Goal: Complete application form: Complete application form

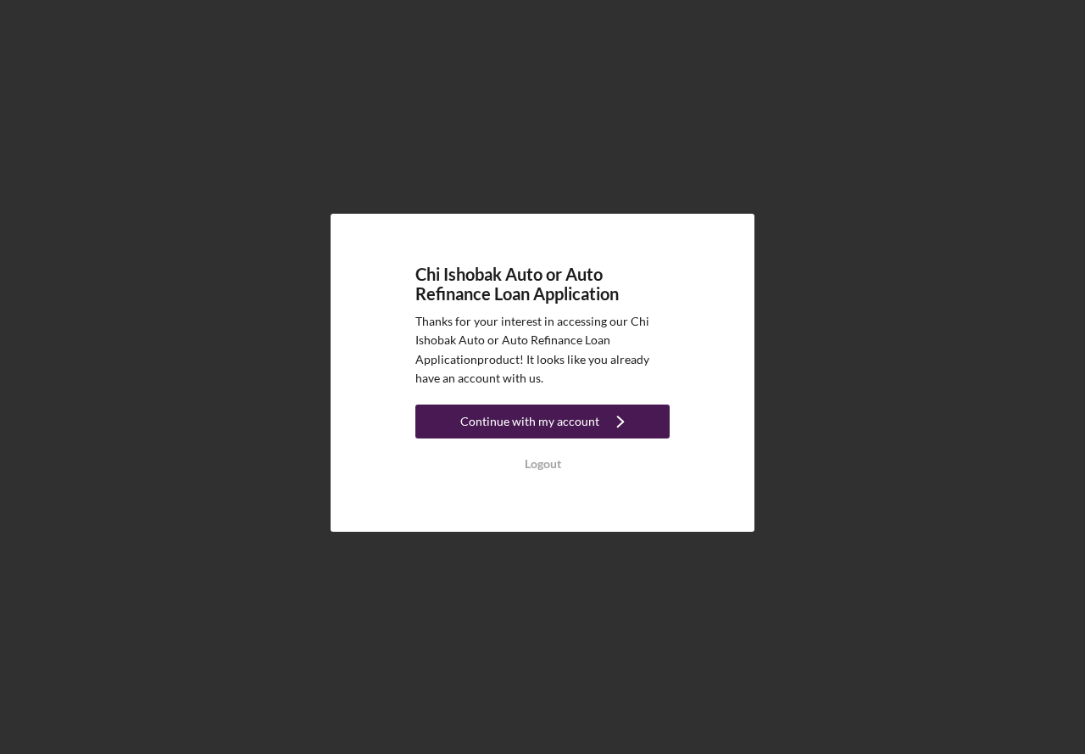
click at [565, 425] on div "Continue with my account" at bounding box center [529, 421] width 139 height 34
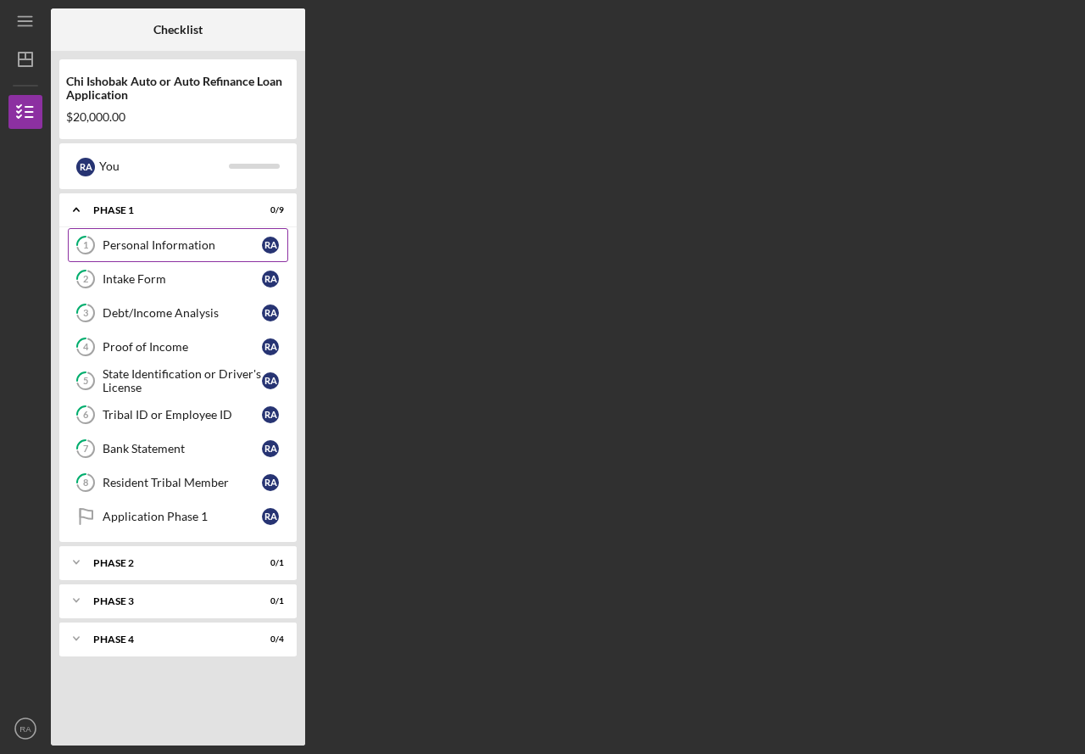
click at [209, 240] on div "Personal Information" at bounding box center [182, 245] width 159 height 14
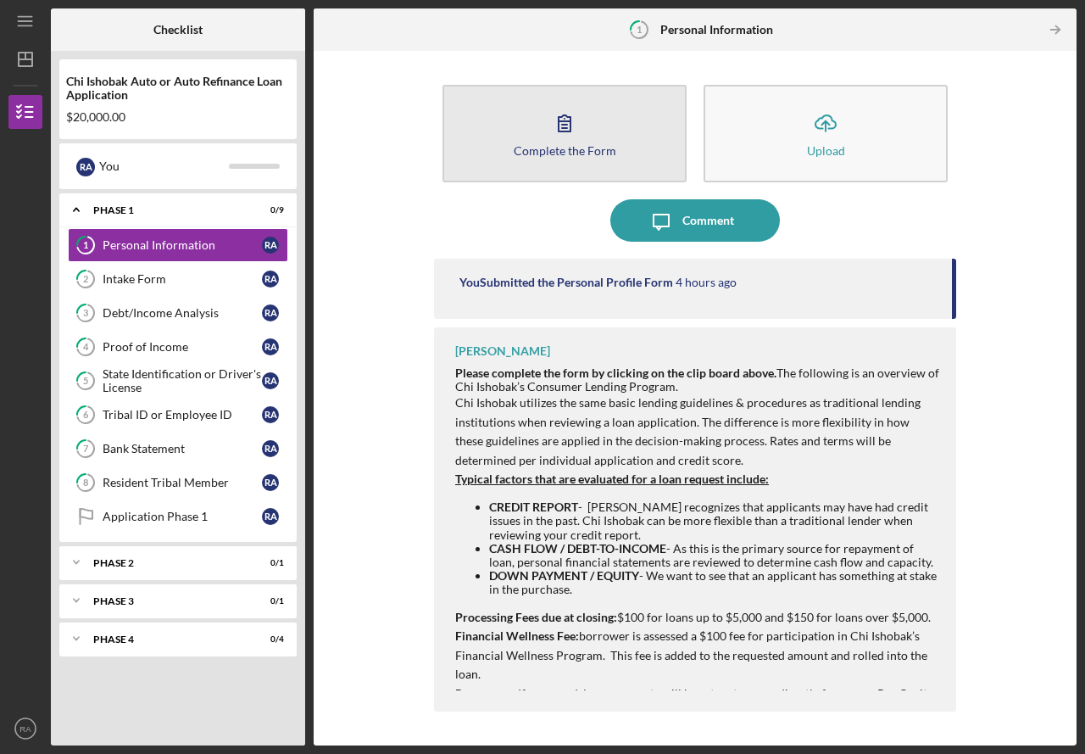
click at [548, 164] on button "Complete the Form Form" at bounding box center [564, 133] width 244 height 97
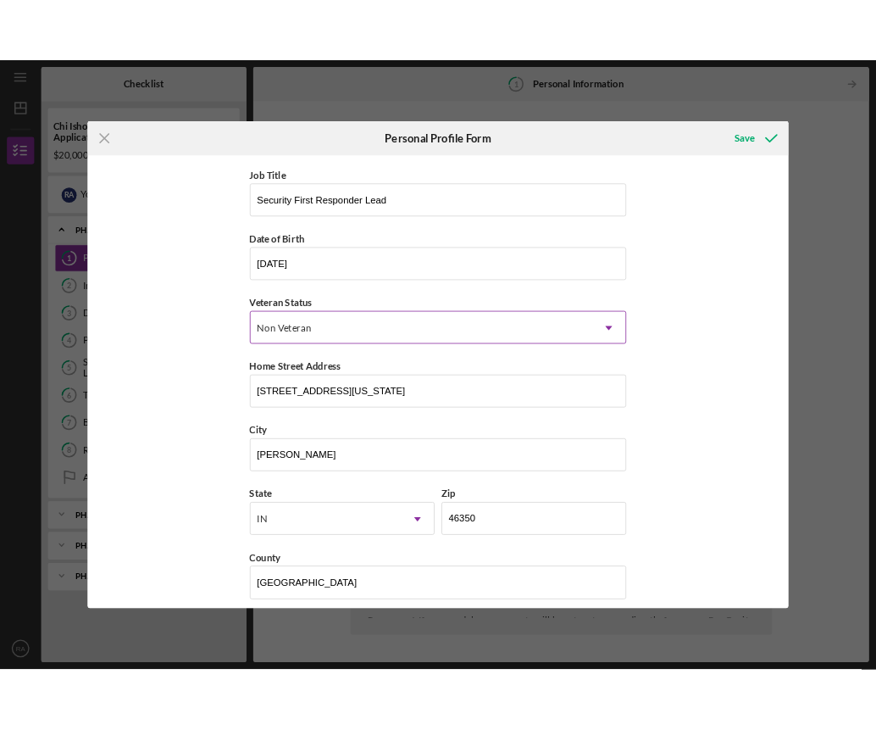
scroll to position [88, 0]
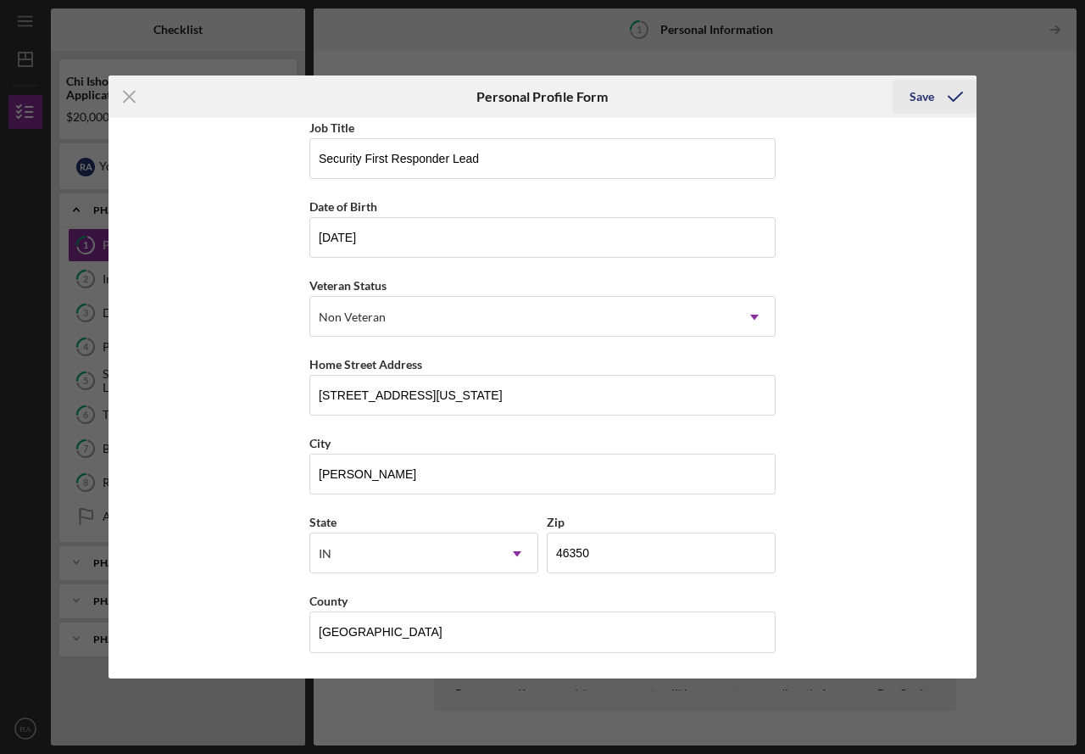
click at [908, 86] on button "Save" at bounding box center [935, 97] width 84 height 34
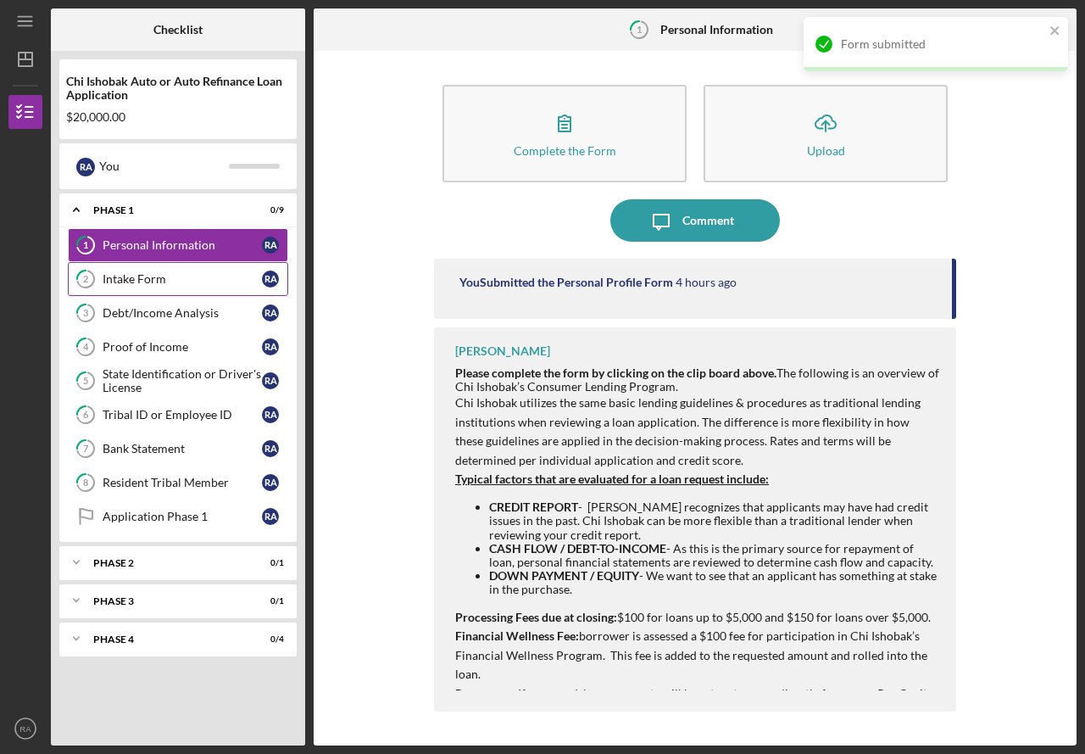
click at [134, 278] on div "Intake Form" at bounding box center [182, 279] width 159 height 14
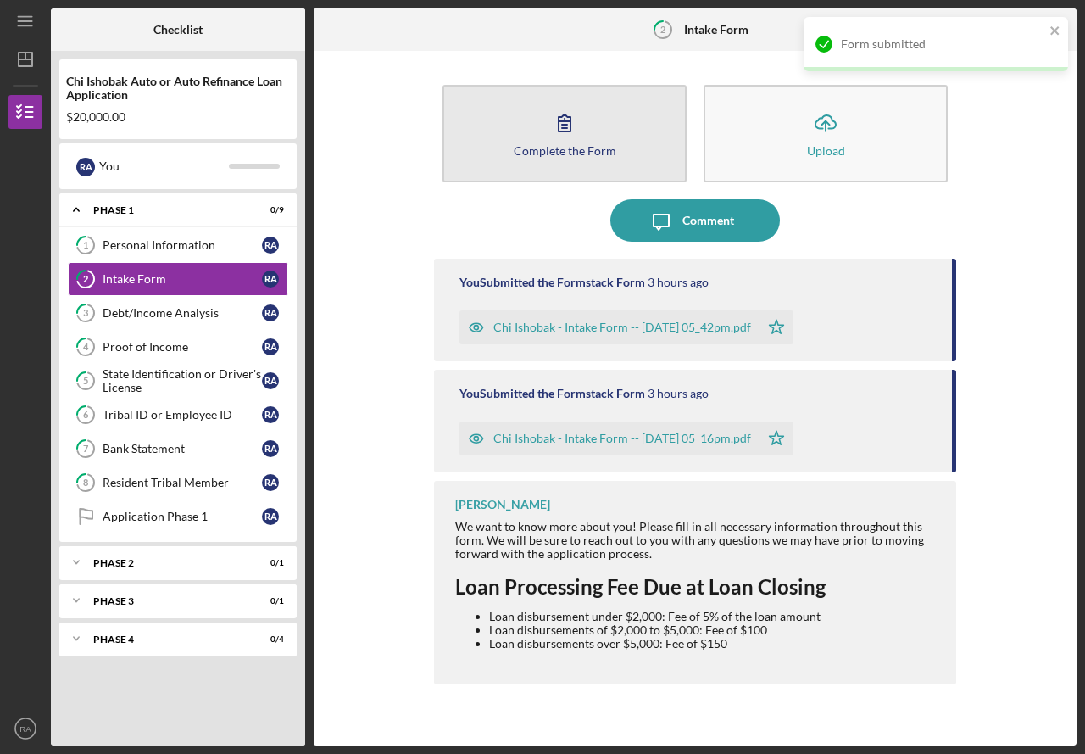
click at [665, 142] on button "Complete the Form Form" at bounding box center [564, 133] width 244 height 97
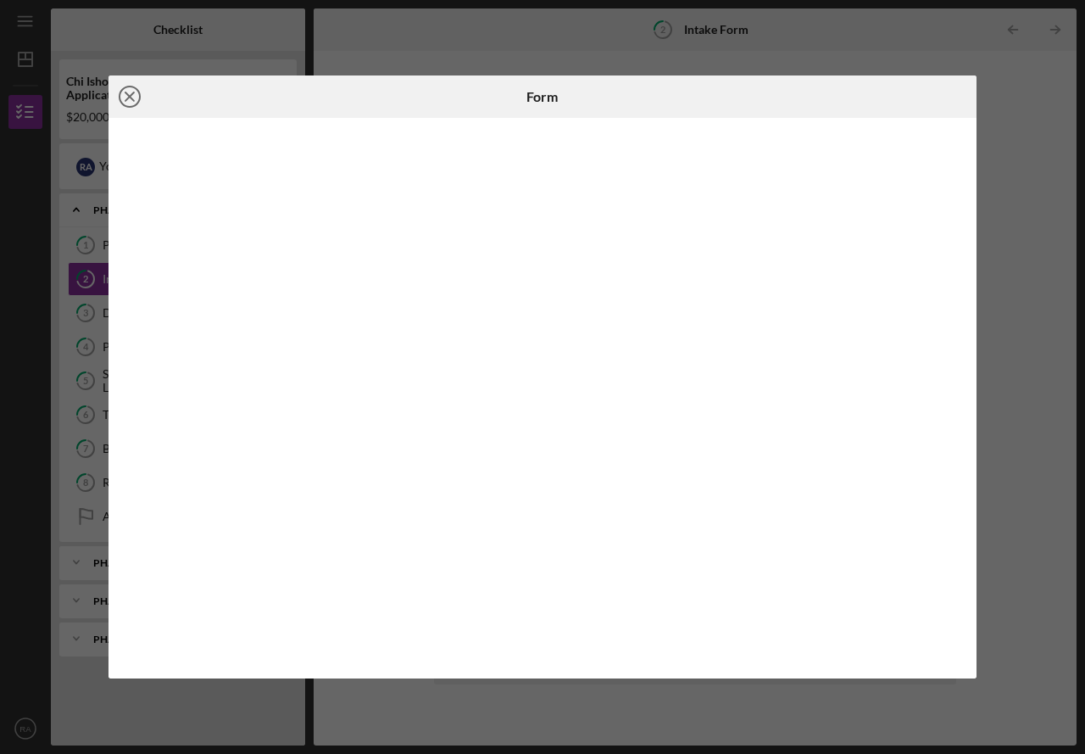
click at [135, 88] on circle at bounding box center [130, 96] width 20 height 20
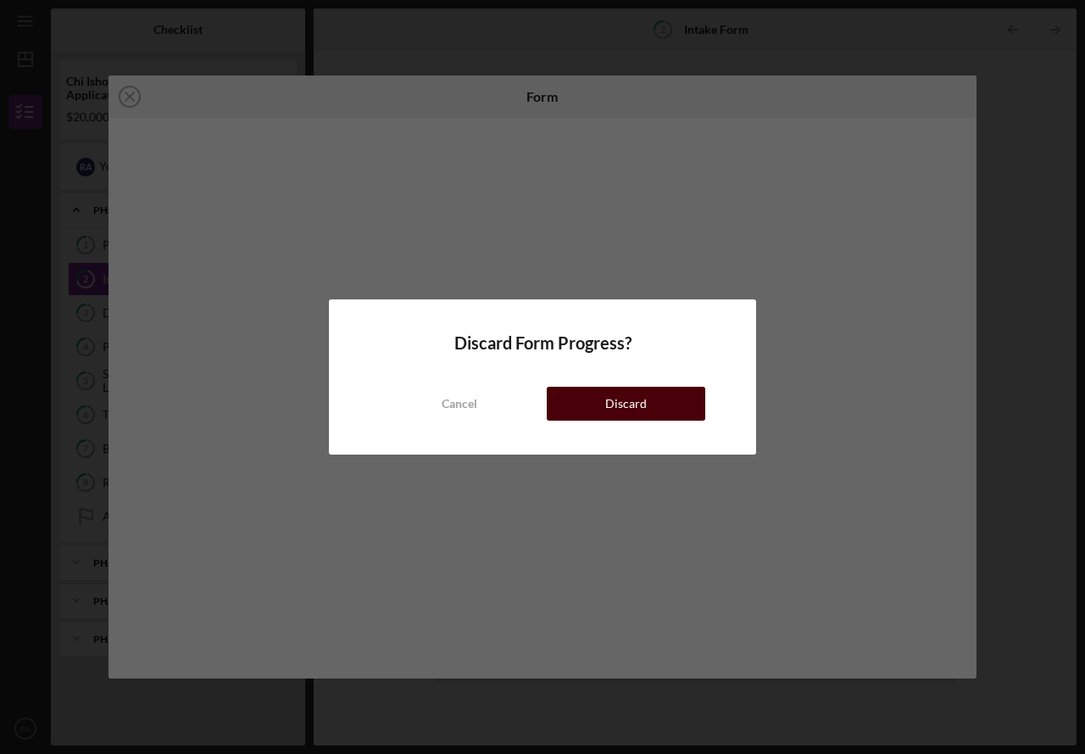
click at [632, 398] on div "Discard" at bounding box center [626, 404] width 42 height 34
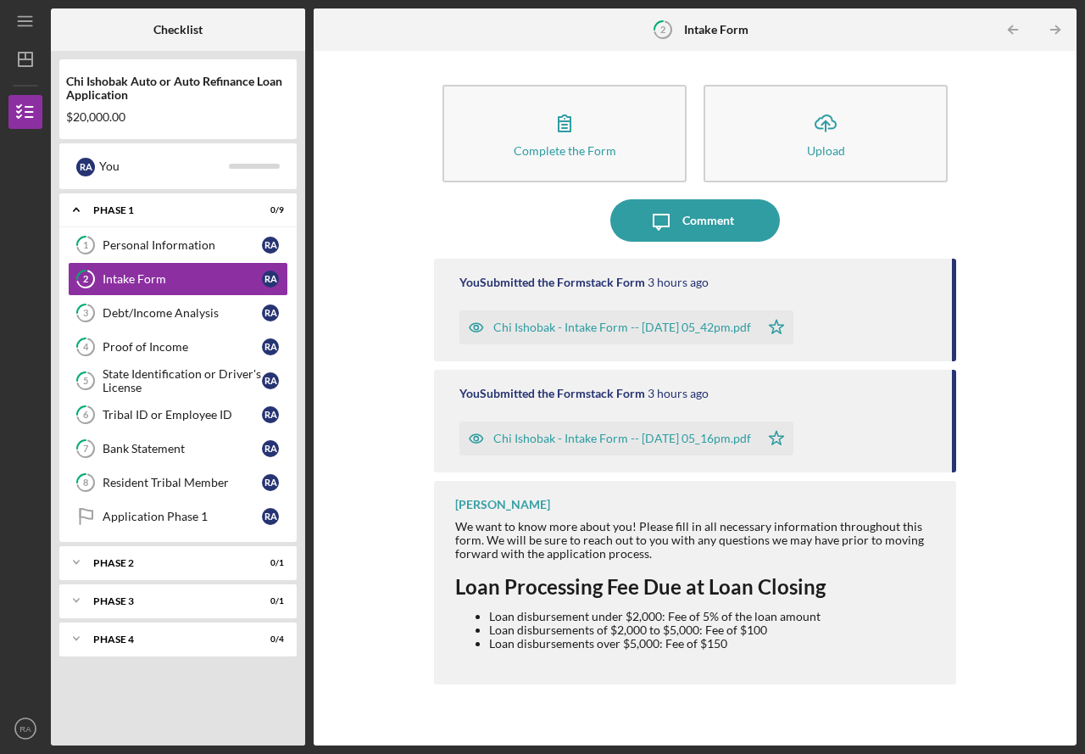
click at [758, 319] on div "Chi Ishobak - Intake Form -- [DATE] 05_42pm.pdf" at bounding box center [609, 327] width 300 height 34
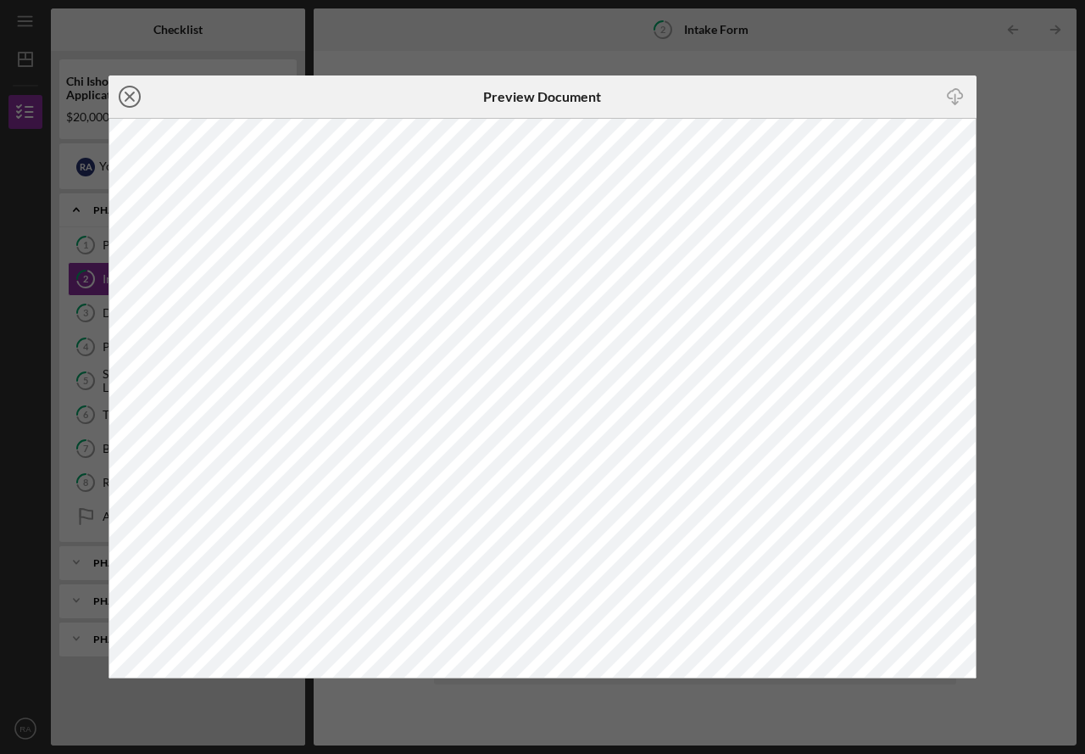
click at [138, 101] on circle at bounding box center [130, 96] width 20 height 20
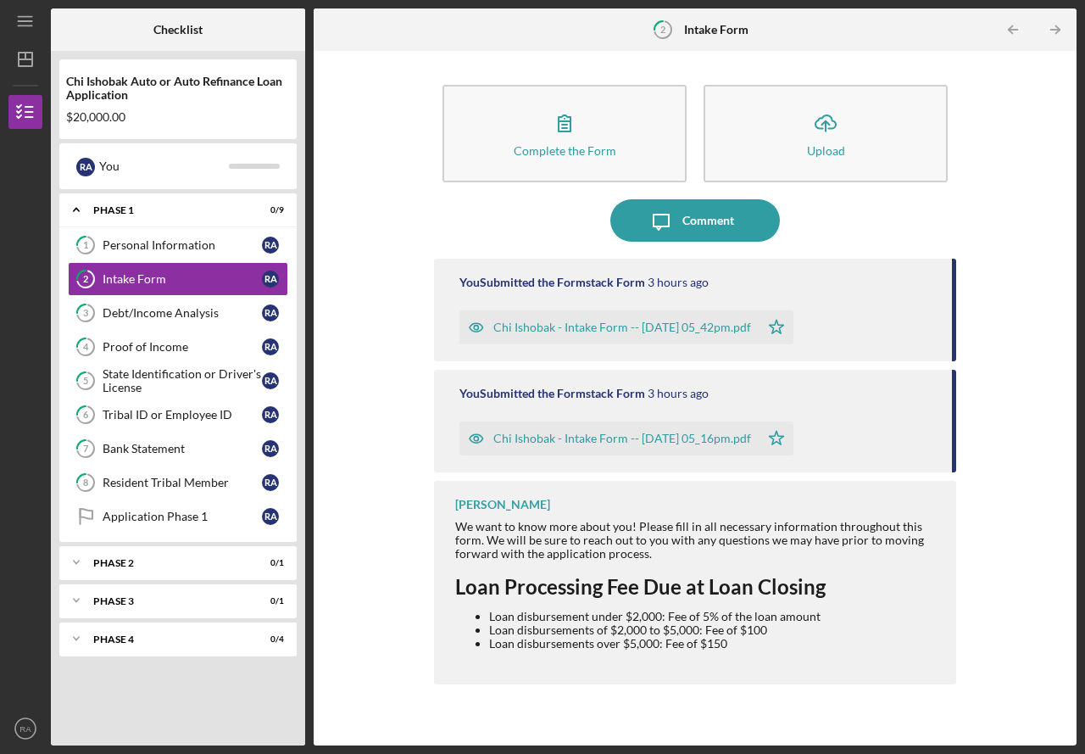
drag, startPoint x: 756, startPoint y: 336, endPoint x: 744, endPoint y: 344, distance: 14.6
click at [744, 344] on div "Chi Ishobak - Intake Form -- [DATE] 05_42pm.pdf" at bounding box center [609, 327] width 300 height 34
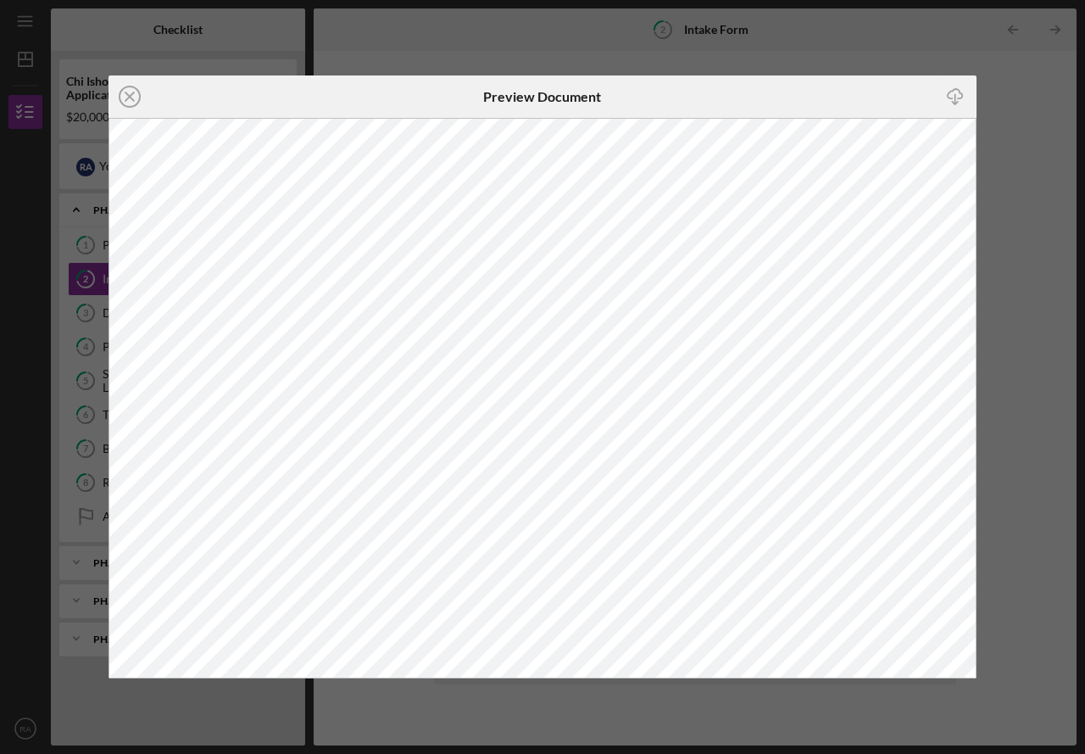
click at [957, 90] on icon "Icon/Download" at bounding box center [955, 96] width 38 height 38
click at [141, 85] on icon "Icon/Close" at bounding box center [129, 96] width 42 height 42
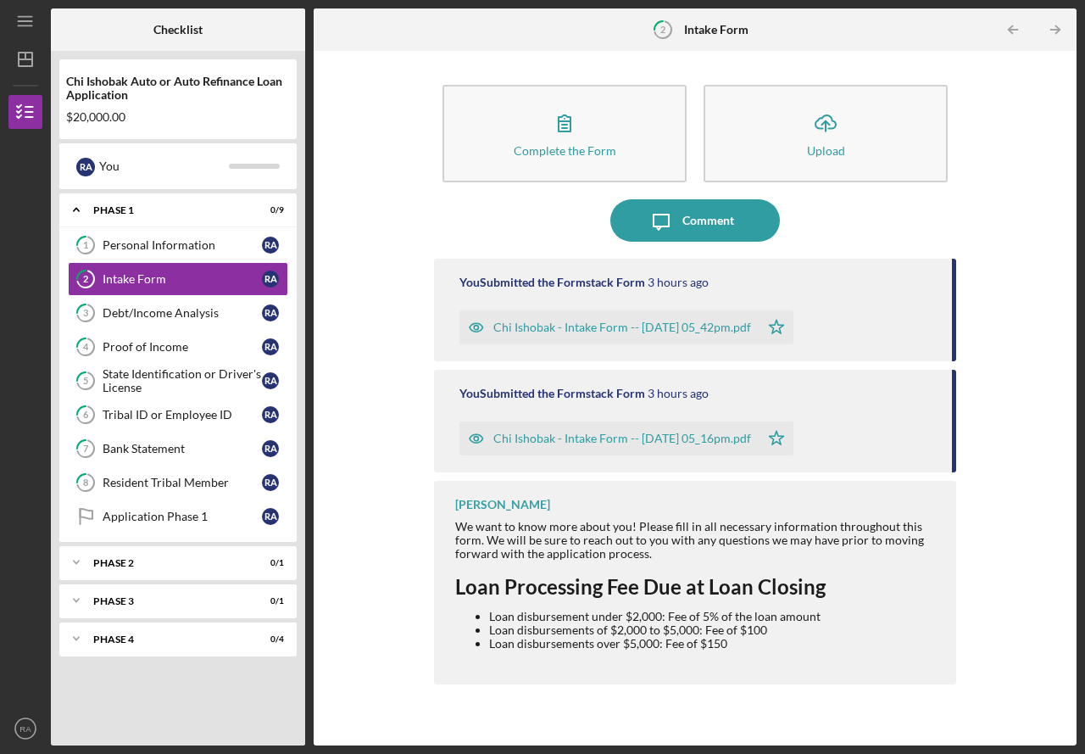
drag, startPoint x: 851, startPoint y: 322, endPoint x: 887, endPoint y: 321, distance: 35.6
click at [887, 321] on div "Chi Ishobak - Intake Form -- [DATE] 05_42pm.pdf Icon/Star" at bounding box center [697, 323] width 476 height 42
click at [784, 330] on polygon "button" at bounding box center [777, 327] width 14 height 14
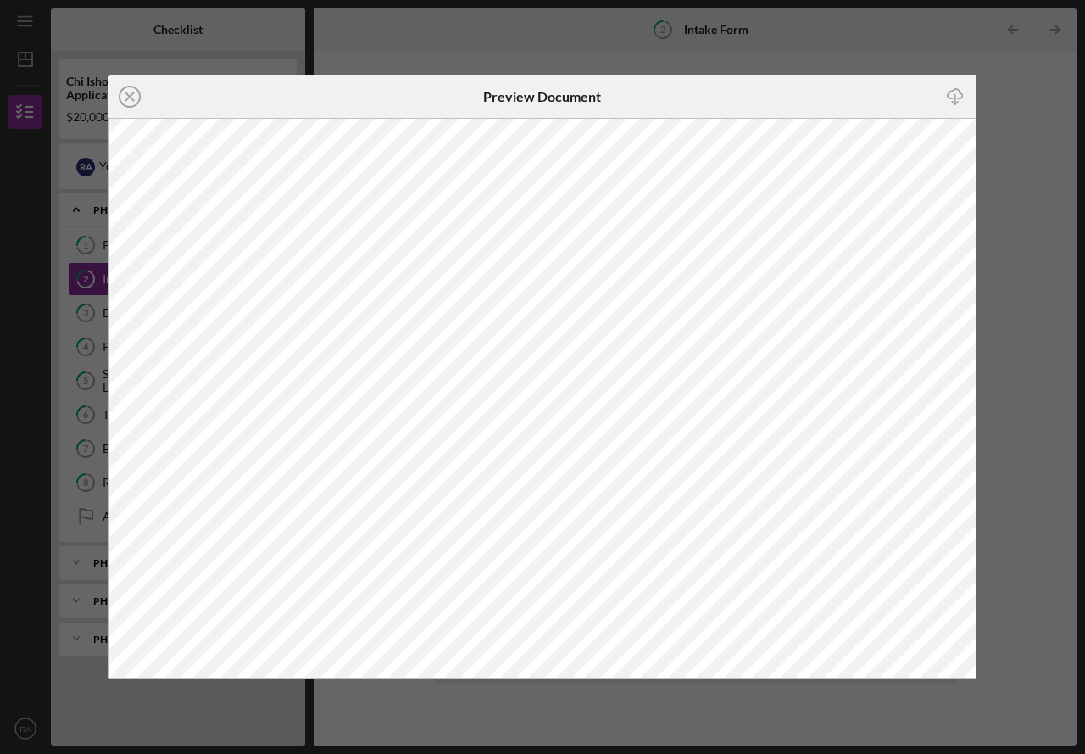
click at [966, 95] on icon "Icon/Download" at bounding box center [955, 96] width 38 height 38
click at [139, 93] on circle at bounding box center [130, 96] width 20 height 20
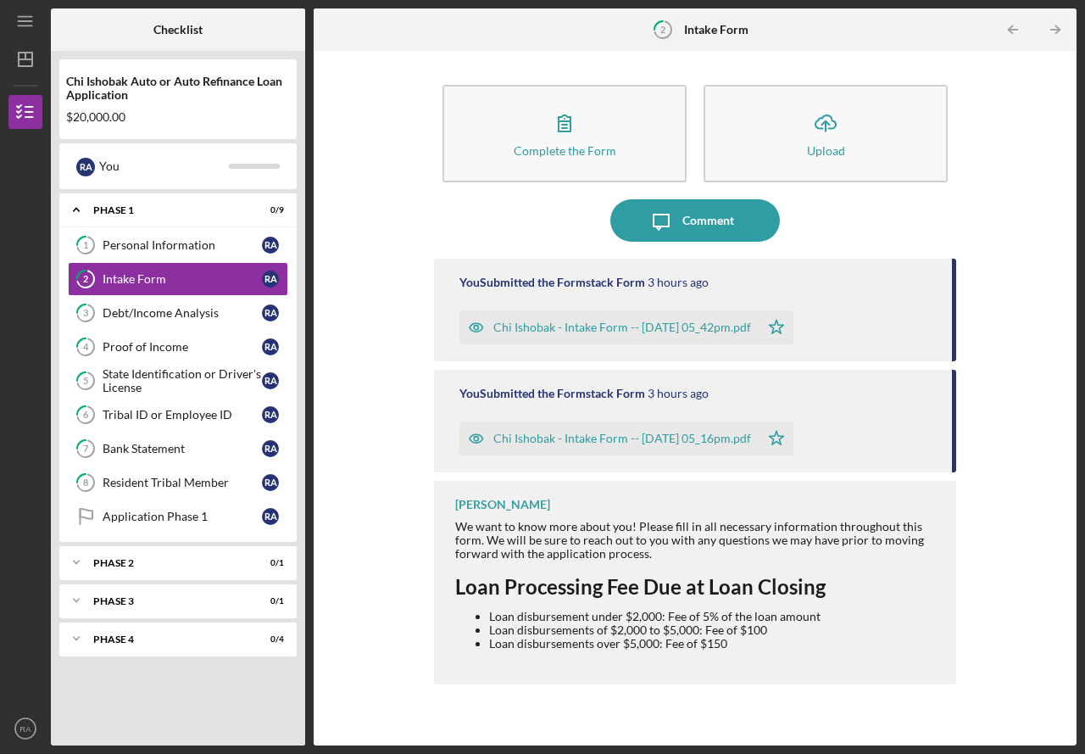
click at [476, 328] on icon "button" at bounding box center [476, 327] width 34 height 34
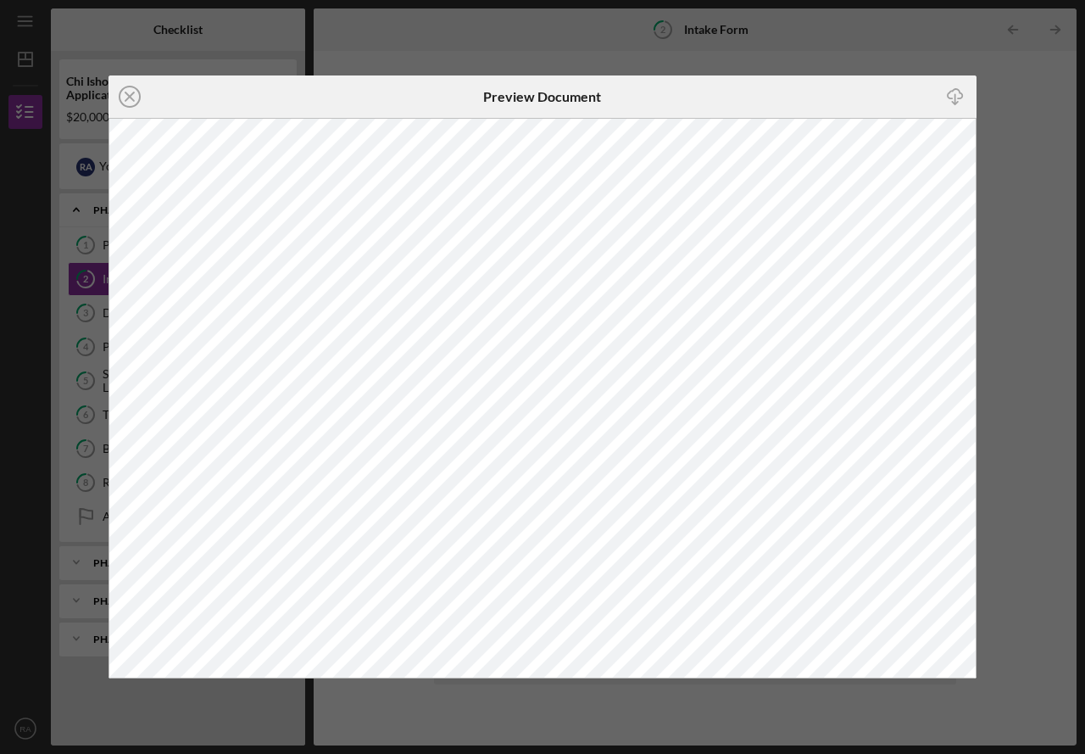
click at [955, 97] on line "button" at bounding box center [955, 98] width 0 height 9
click at [142, 102] on icon "Icon/Close" at bounding box center [129, 96] width 42 height 42
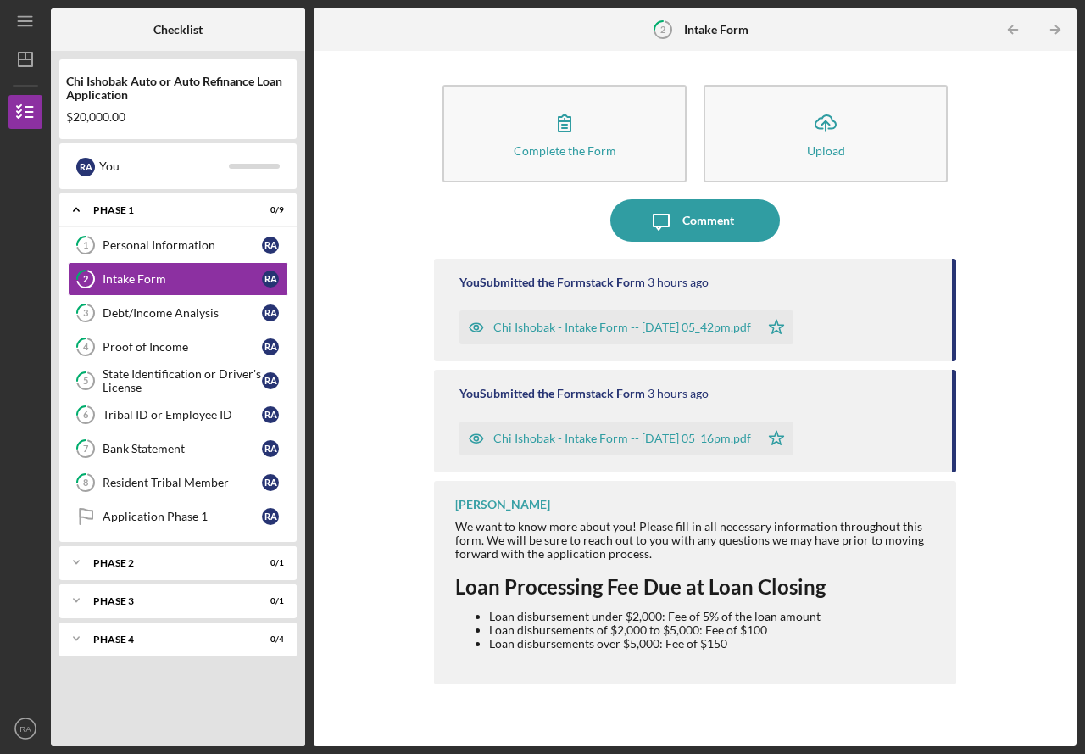
drag, startPoint x: 128, startPoint y: 278, endPoint x: 972, endPoint y: 618, distance: 910.1
click at [972, 618] on div "Complete the Form Form Icon/Upload Upload Icon/Message Comment You Submitted th…" at bounding box center [695, 397] width 746 height 677
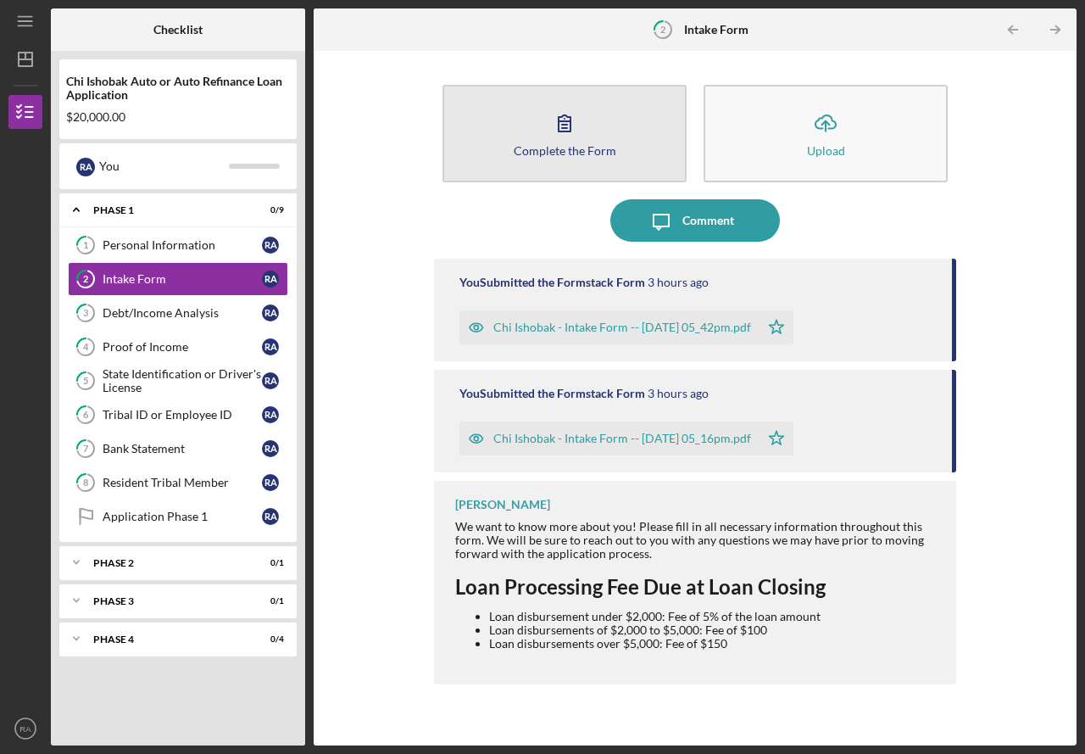
click at [595, 125] on button "Complete the Form Form" at bounding box center [564, 133] width 244 height 97
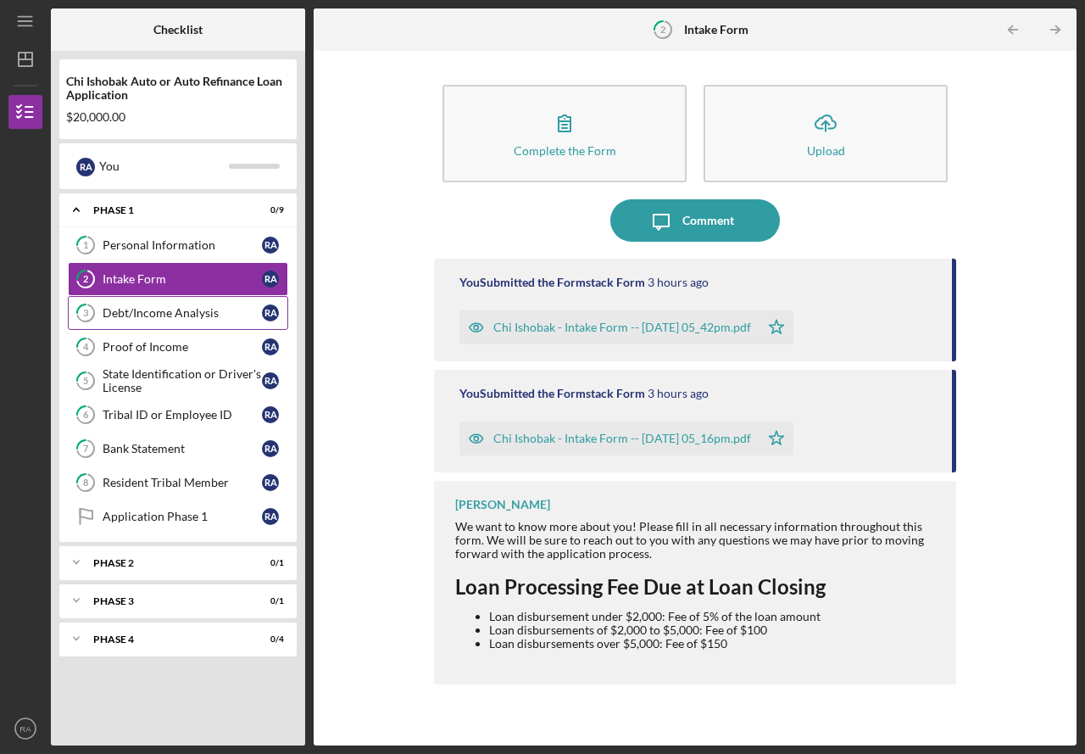
click at [209, 314] on div "Debt/Income Analysis" at bounding box center [182, 313] width 159 height 14
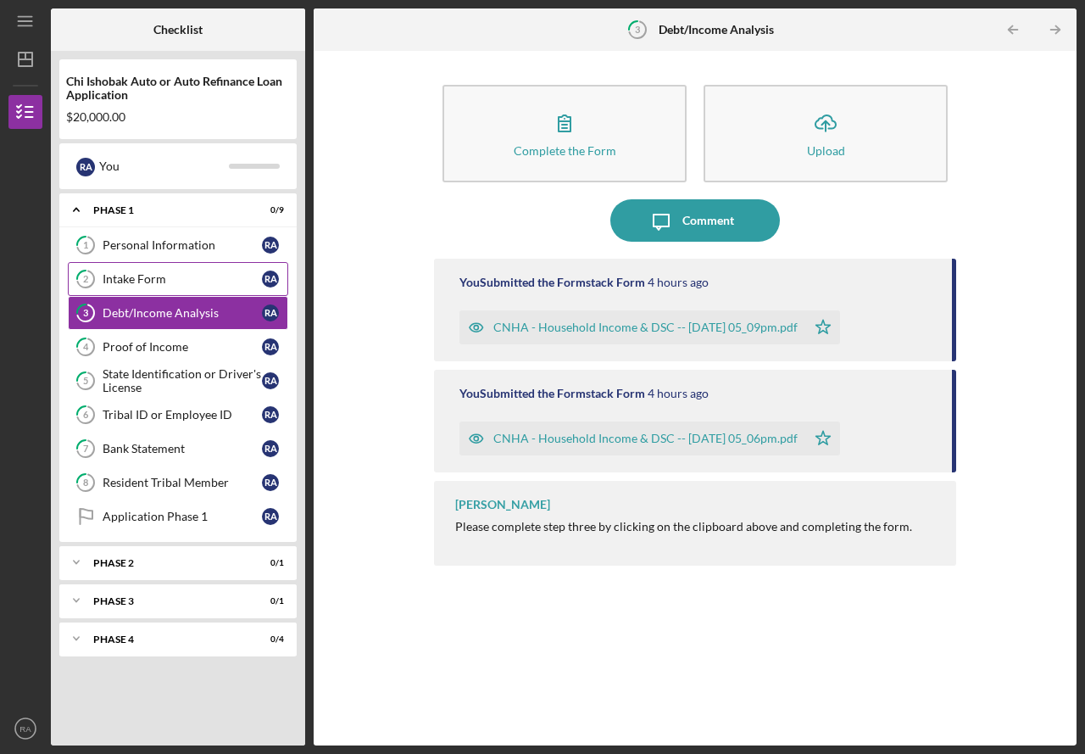
click at [211, 281] on div "Intake Form" at bounding box center [182, 279] width 159 height 14
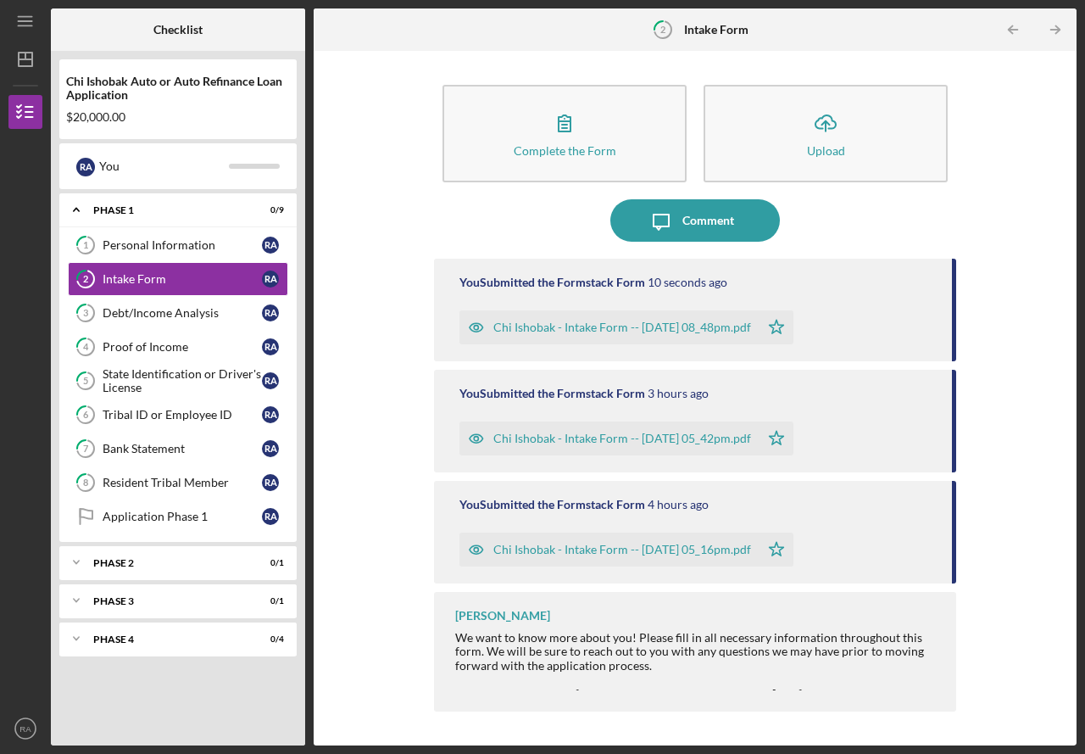
drag, startPoint x: 786, startPoint y: 445, endPoint x: 919, endPoint y: 475, distance: 136.3
click at [919, 475] on div "You Submitted the Formstack Form 10 seconds ago Chi Ishobak - Intake Form -- [D…" at bounding box center [695, 489] width 522 height 461
drag, startPoint x: 821, startPoint y: 442, endPoint x: 656, endPoint y: 442, distance: 165.3
click at [663, 445] on div "Chi Ishobak - Intake Form -- [DATE] 05_42pm.pdf Icon/Star" at bounding box center [630, 434] width 342 height 42
drag, startPoint x: 247, startPoint y: 276, endPoint x: 14, endPoint y: 47, distance: 327.3
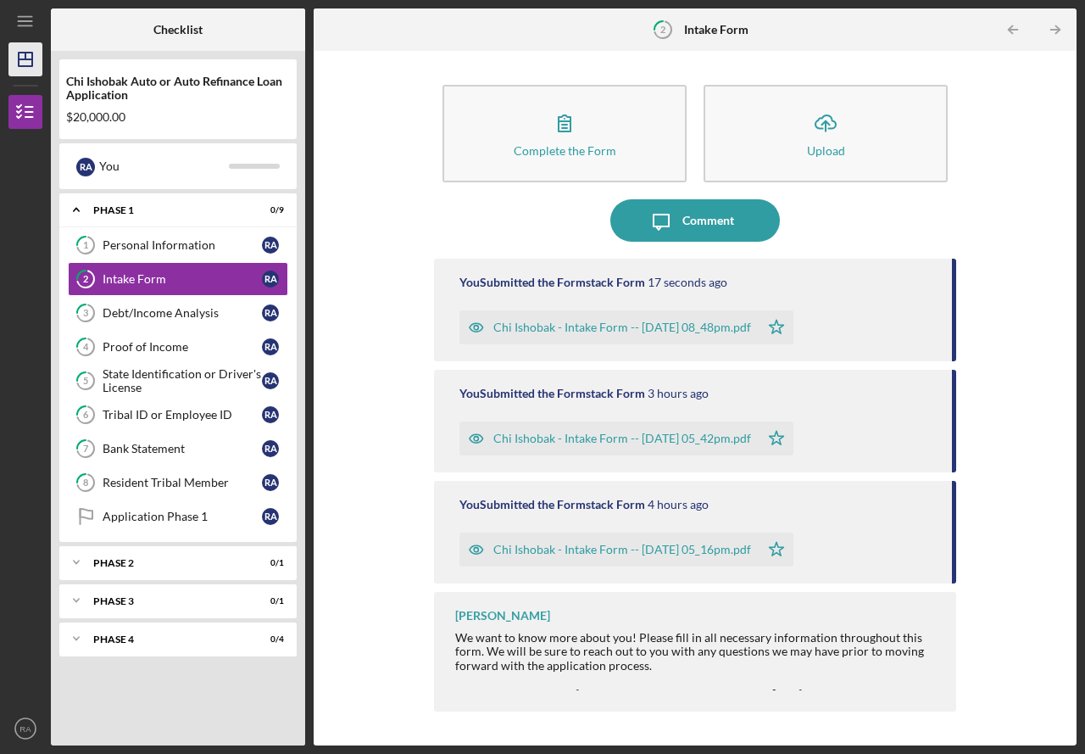
click at [14, 47] on icon "Icon/Dashboard" at bounding box center [25, 59] width 42 height 42
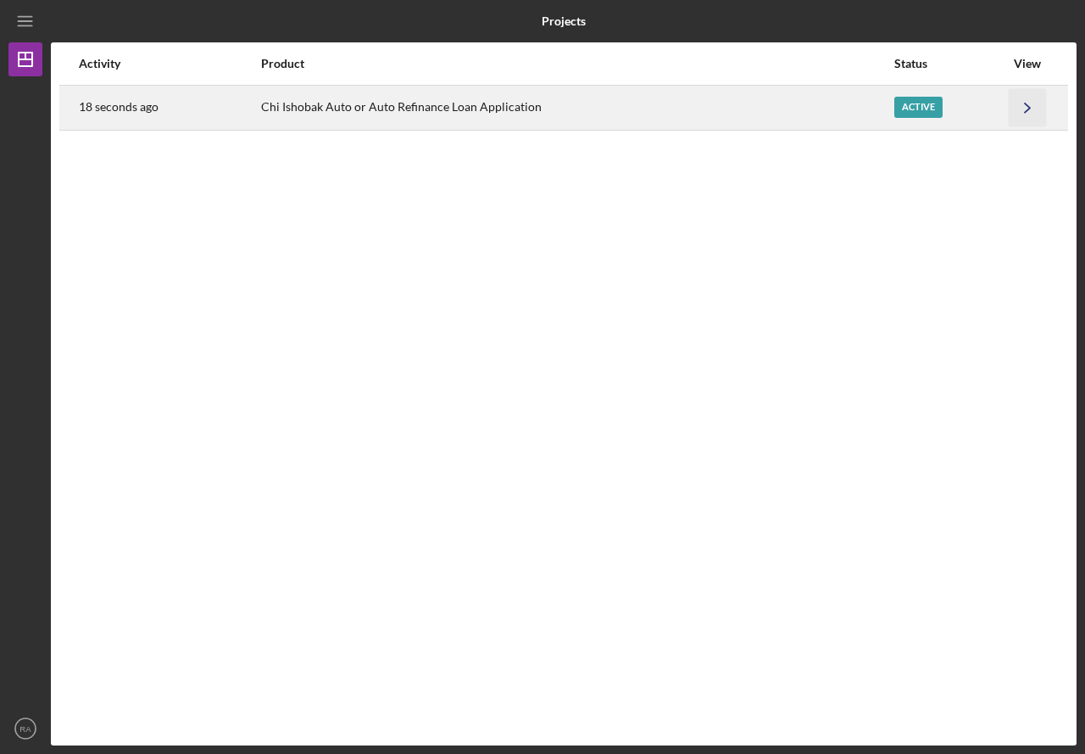
click at [1030, 114] on icon "Icon/Navigate" at bounding box center [1028, 107] width 38 height 38
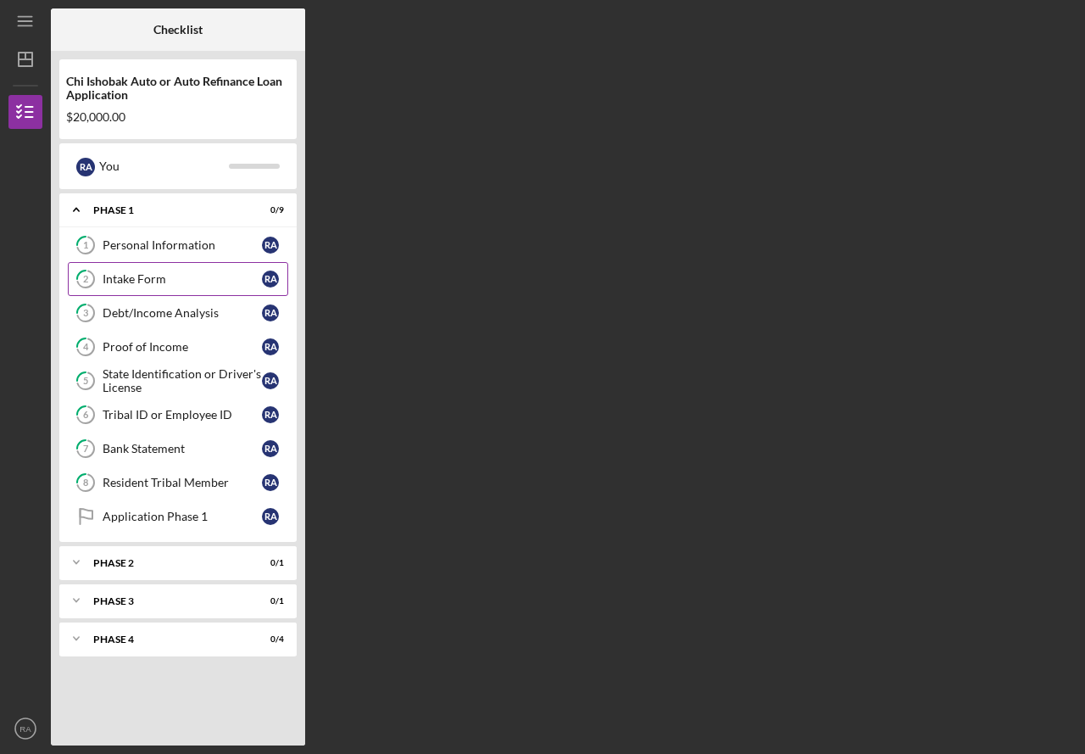
click at [220, 282] on div "Intake Form" at bounding box center [182, 279] width 159 height 14
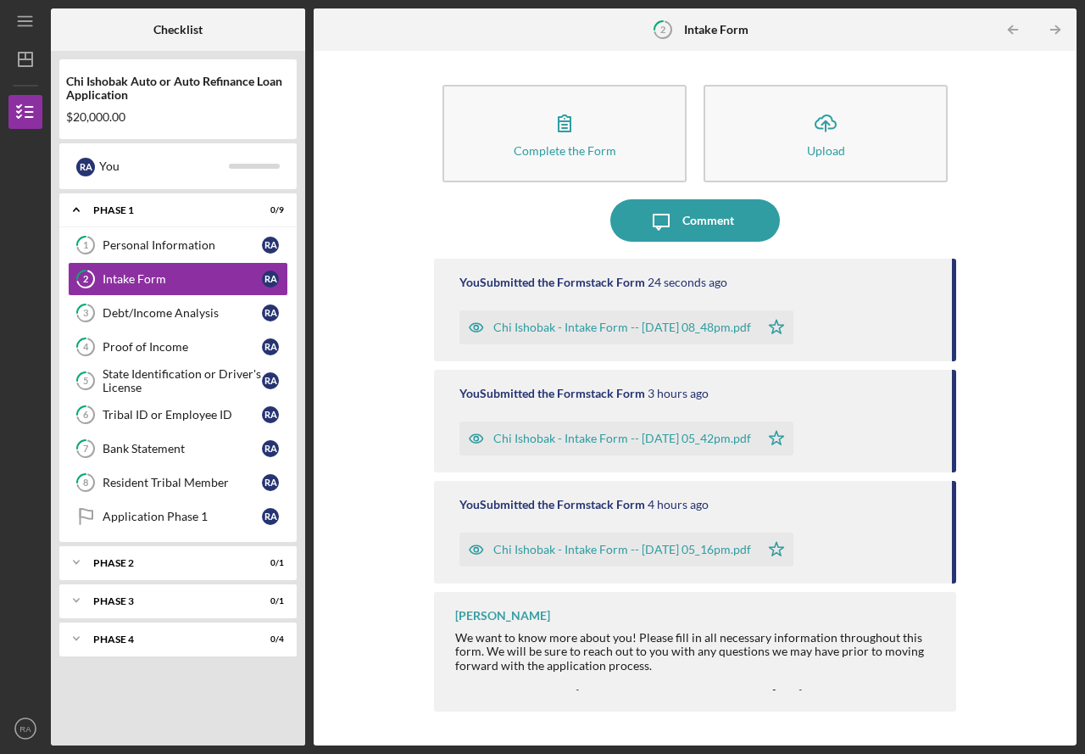
click at [793, 437] on icon "Icon/Star" at bounding box center [776, 438] width 34 height 34
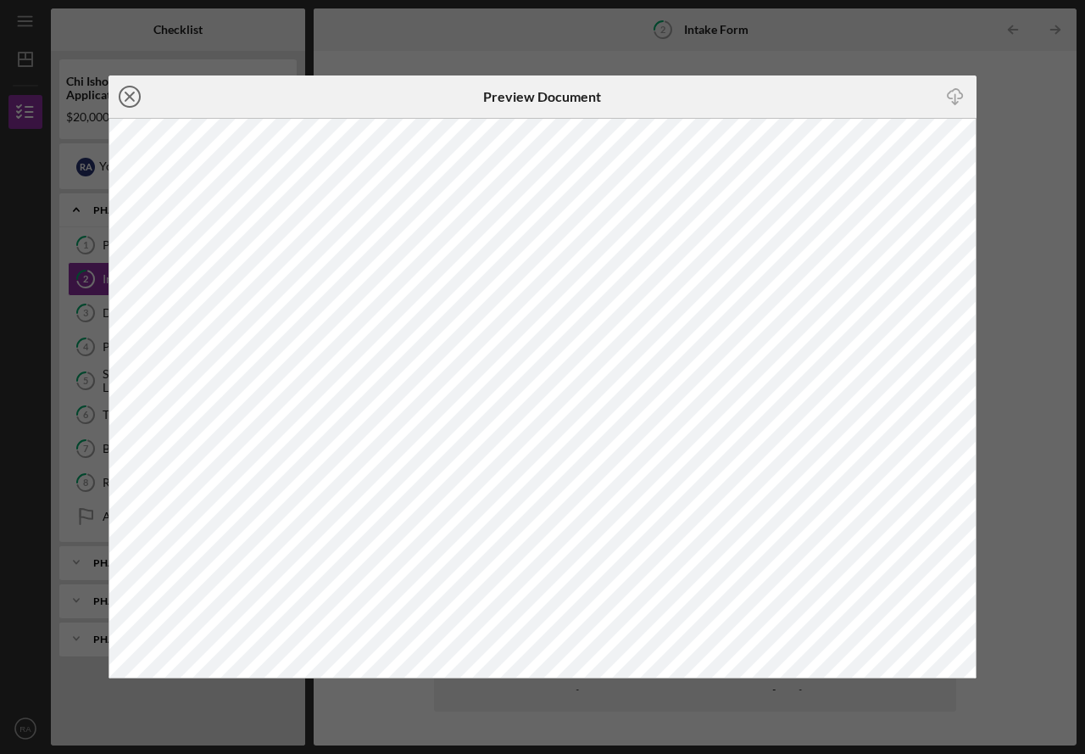
click at [128, 97] on icon "Icon/Close" at bounding box center [129, 96] width 42 height 42
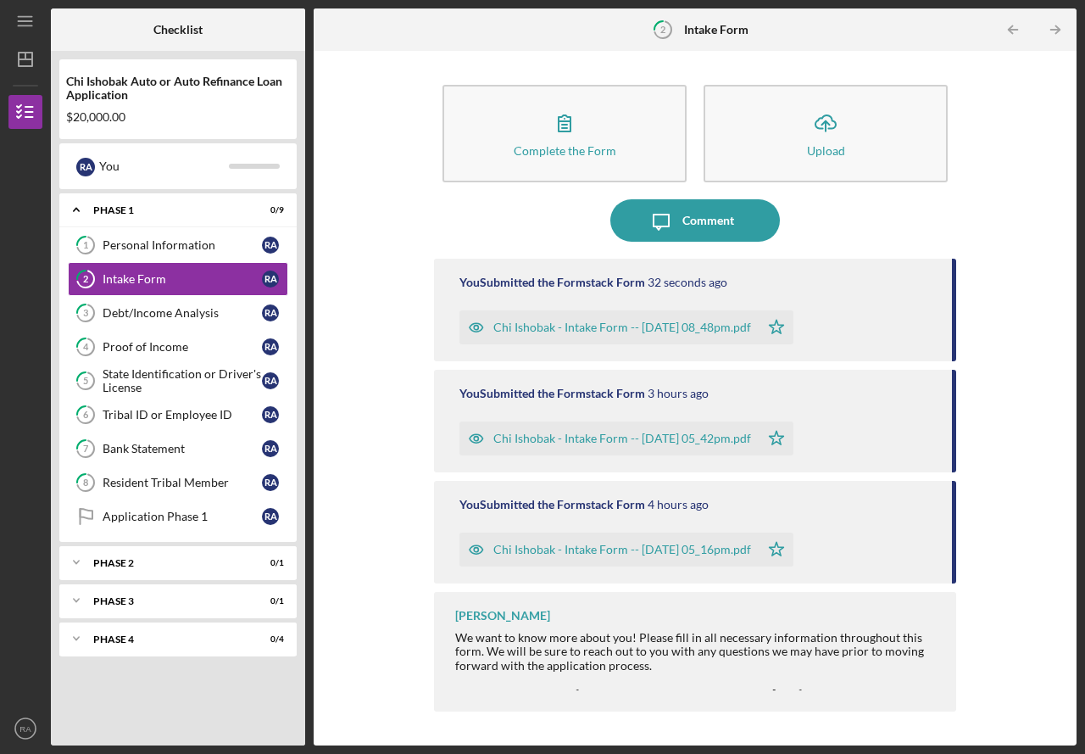
drag, startPoint x: 817, startPoint y: 432, endPoint x: 923, endPoint y: 427, distance: 106.1
click at [923, 427] on div "Chi Ishobak - Intake Form -- [DATE] 05_42pm.pdf Icon/Star" at bounding box center [697, 434] width 476 height 42
